Goal: Information Seeking & Learning: Learn about a topic

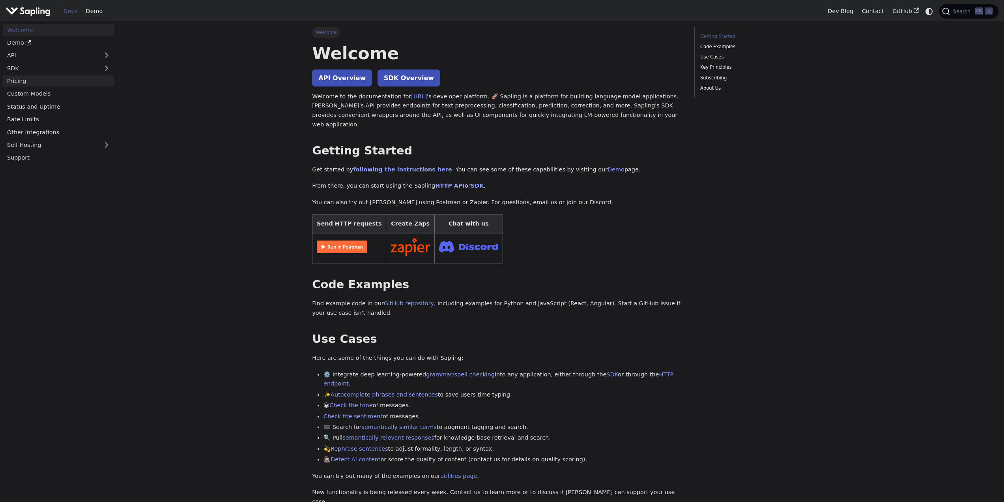
click at [63, 81] on link "Pricing" at bounding box center [59, 80] width 112 height 11
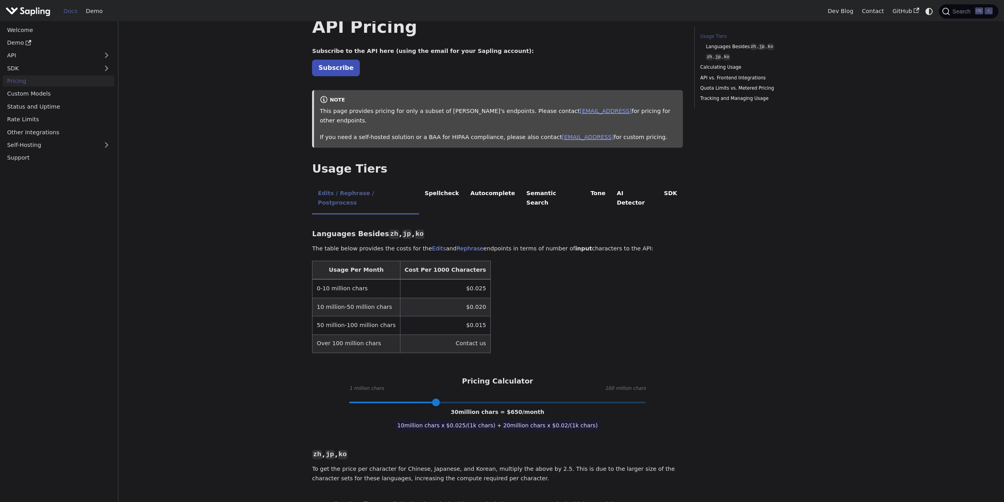
scroll to position [39, 0]
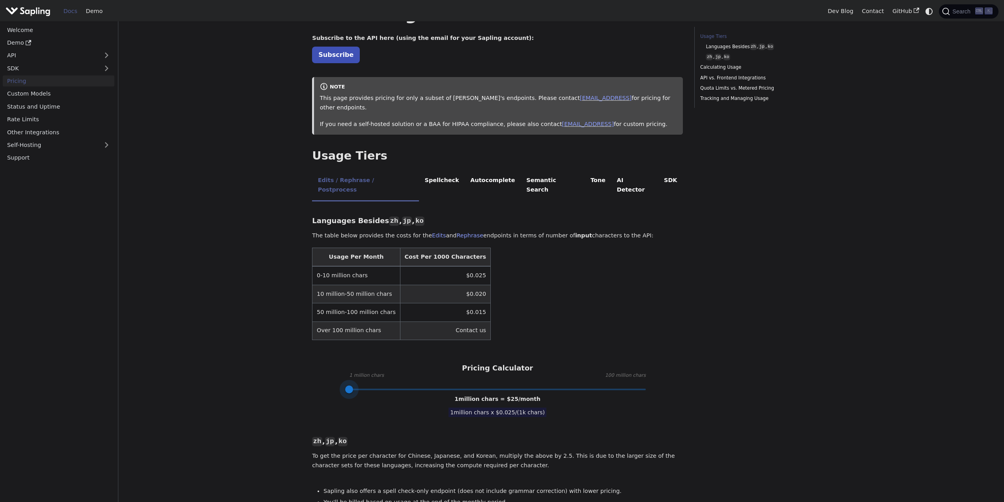
drag, startPoint x: 434, startPoint y: 371, endPoint x: 347, endPoint y: 375, distance: 87.3
click at [347, 385] on span at bounding box center [349, 389] width 8 height 8
type input "50"
drag, startPoint x: 384, startPoint y: 370, endPoint x: 495, endPoint y: 372, distance: 111.3
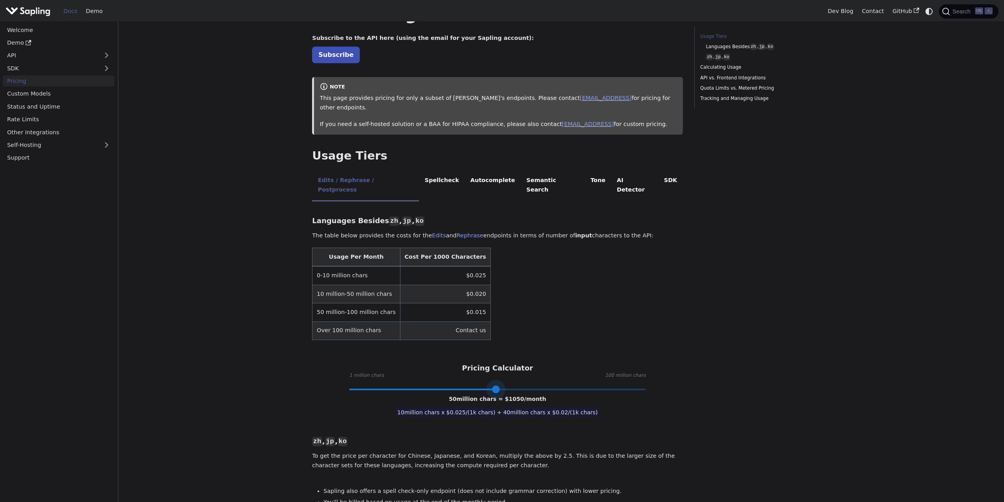
click at [495, 385] on span at bounding box center [496, 389] width 8 height 8
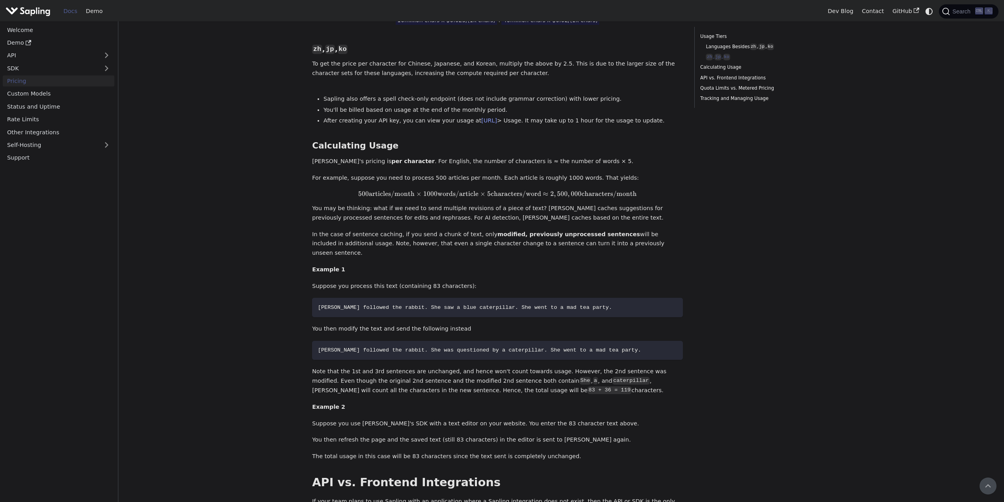
scroll to position [0, 0]
